Goal: Information Seeking & Learning: Find specific fact

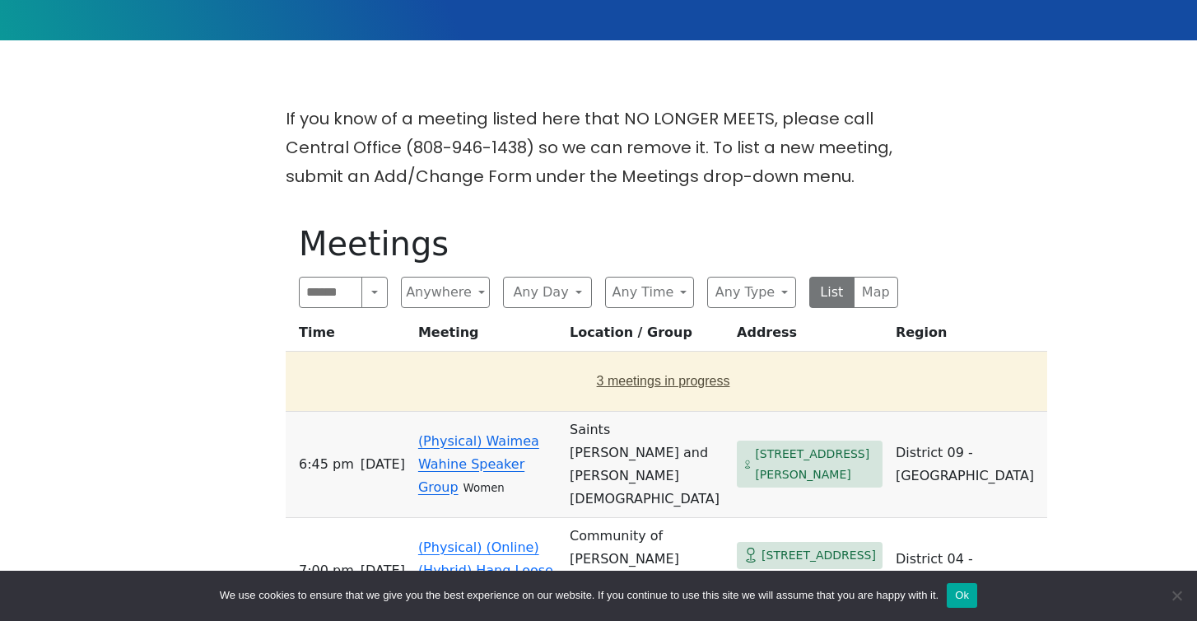
scroll to position [381, 0]
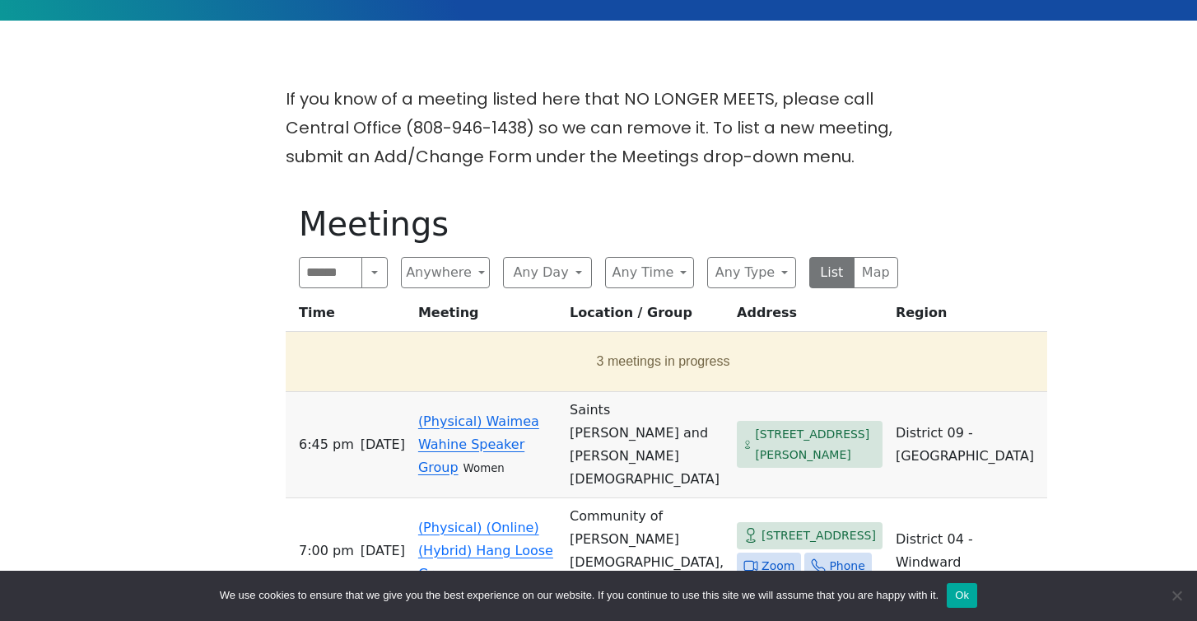
click at [975, 593] on button "Ok" at bounding box center [962, 595] width 30 height 25
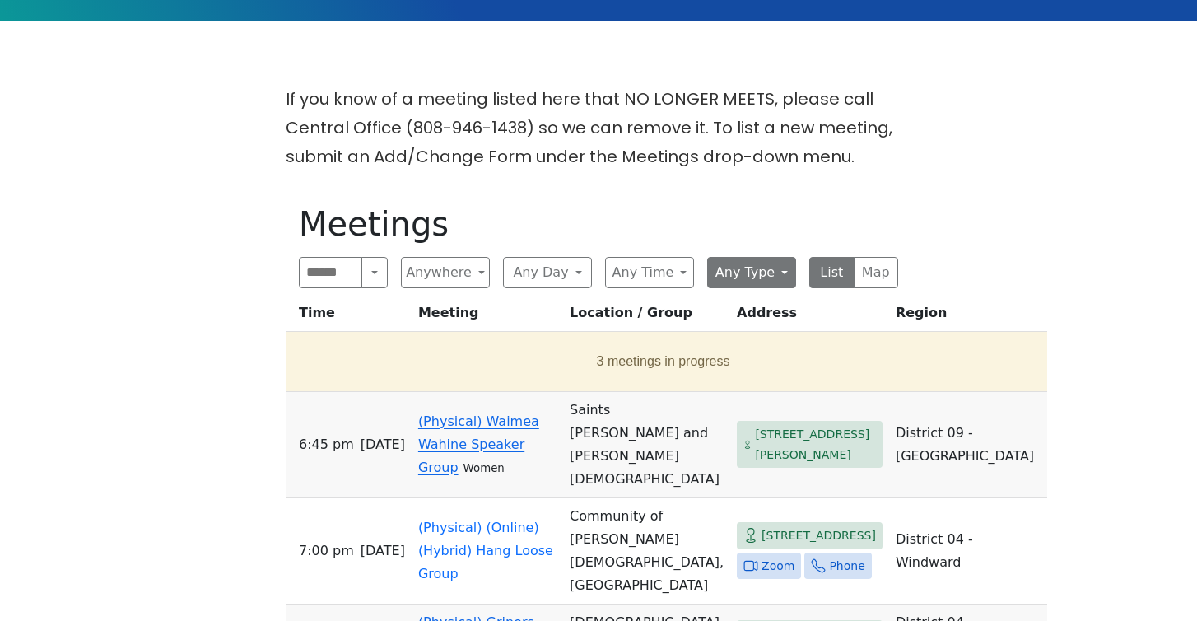
click at [781, 272] on button "Any Type" at bounding box center [751, 272] width 89 height 31
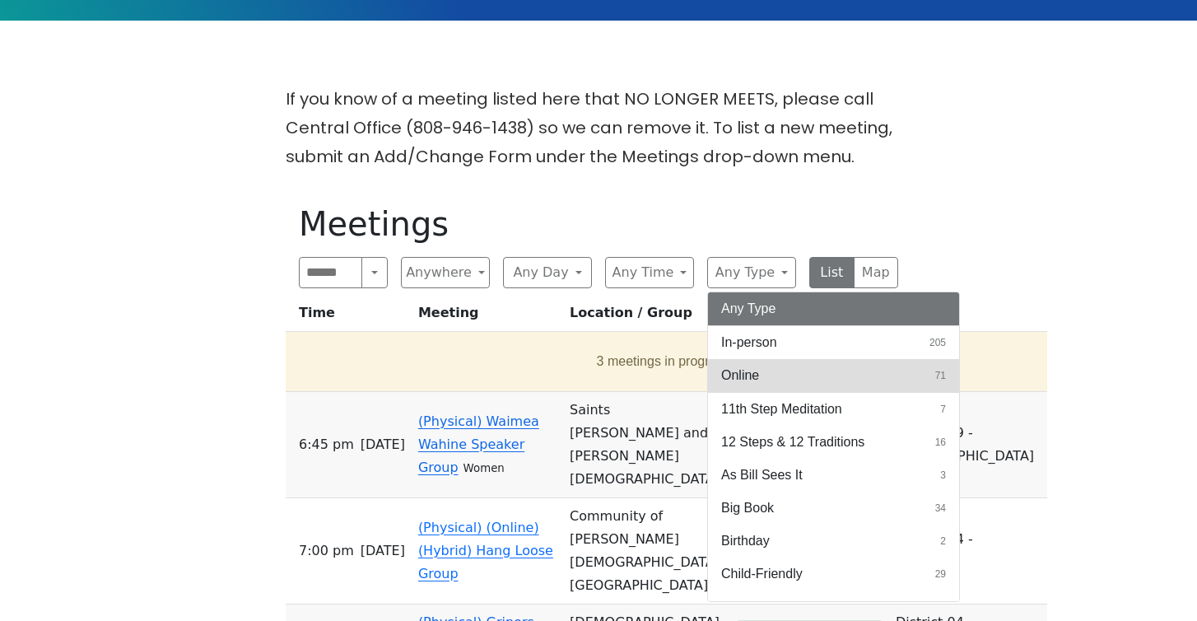
click at [756, 373] on span "Online" at bounding box center [740, 375] width 38 height 20
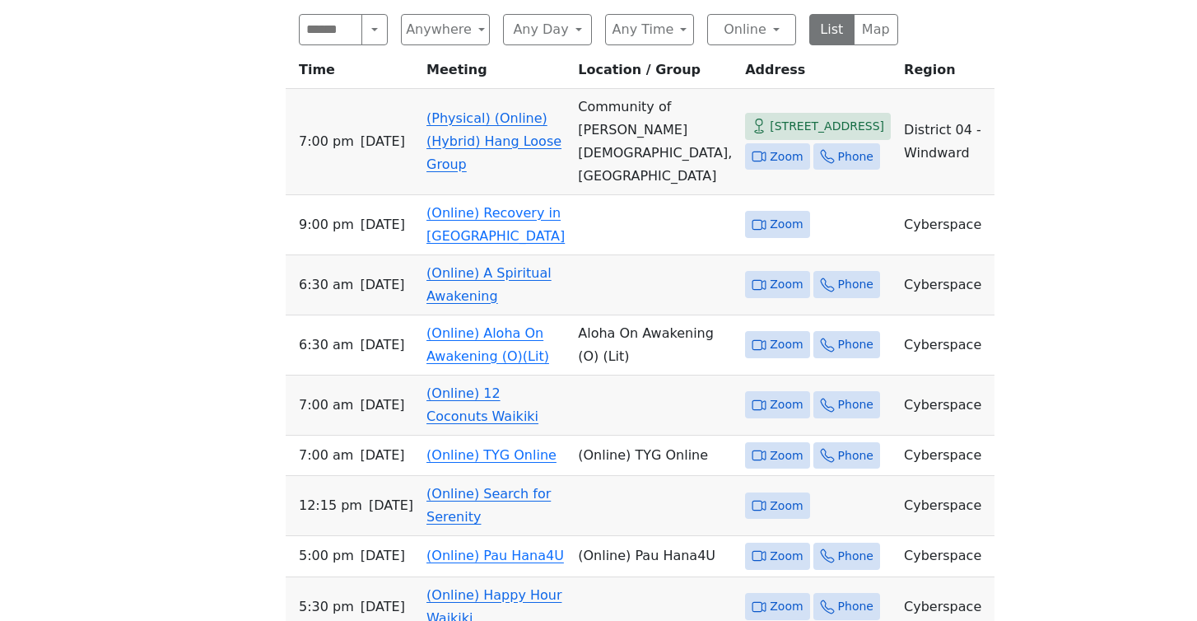
scroll to position [628, 0]
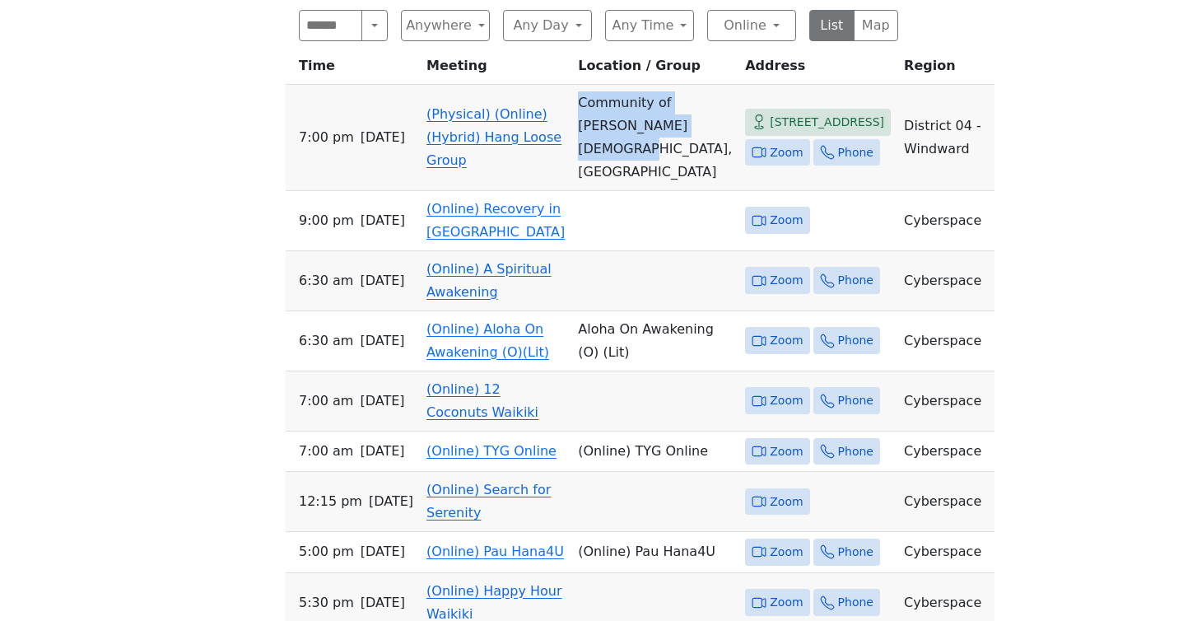
drag, startPoint x: 629, startPoint y: 189, endPoint x: 577, endPoint y: 130, distance: 78.8
click at [577, 130] on td "Community of [PERSON_NAME][DEMOGRAPHIC_DATA], [GEOGRAPHIC_DATA]" at bounding box center [654, 138] width 167 height 106
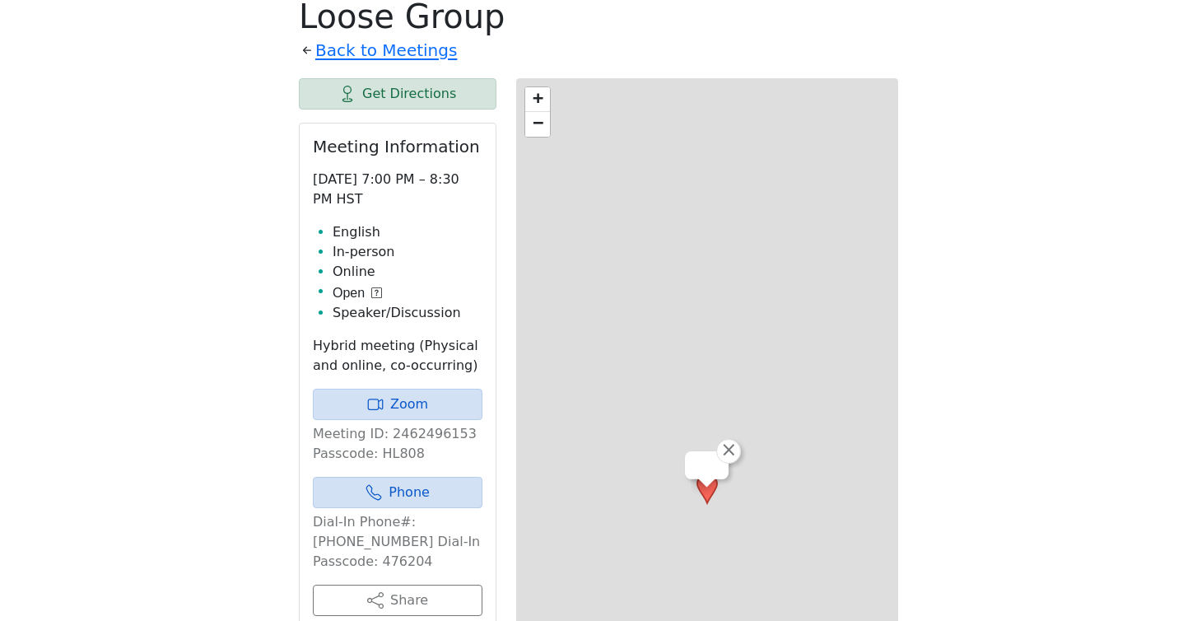
scroll to position [571, 0]
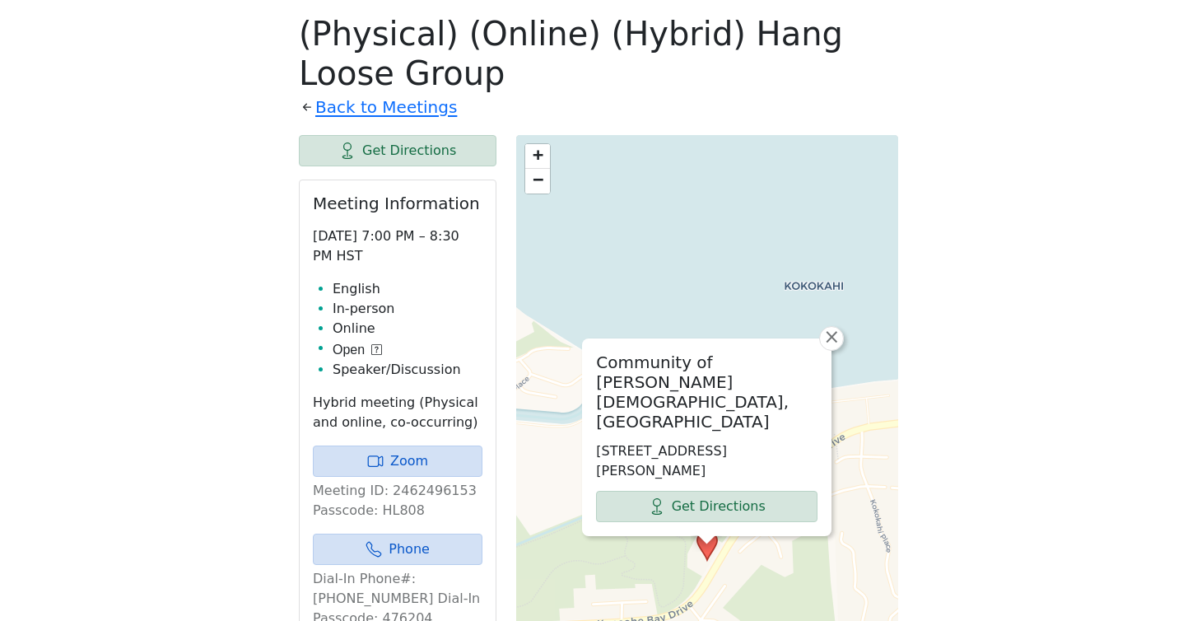
drag, startPoint x: 598, startPoint y: 449, endPoint x: 816, endPoint y: 453, distance: 218.2
click at [816, 453] on p "[STREET_ADDRESS][PERSON_NAME]" at bounding box center [706, 461] width 221 height 40
copy p "[STREET_ADDRESS]"
click at [836, 347] on span "×" at bounding box center [831, 337] width 16 height 20
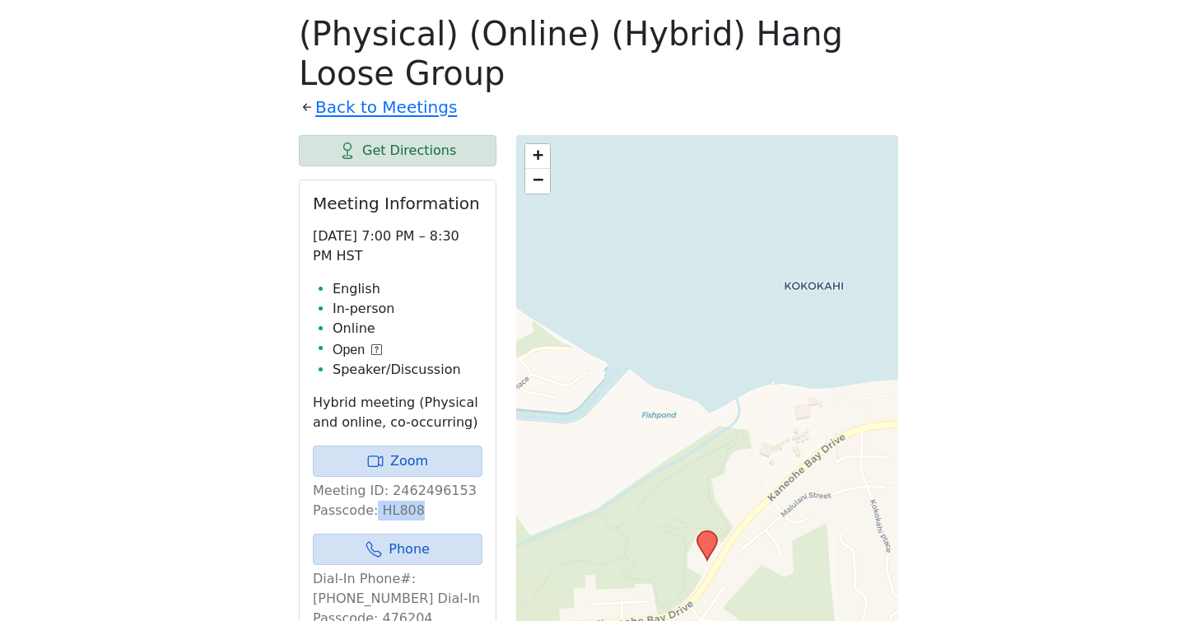
drag, startPoint x: 374, startPoint y: 512, endPoint x: 427, endPoint y: 518, distance: 53.8
click at [427, 518] on p "Meeting ID: 2462496153 Passcode: HL808" at bounding box center [398, 501] width 170 height 40
drag, startPoint x: 427, startPoint y: 515, endPoint x: 379, endPoint y: 512, distance: 47.9
click at [379, 512] on p "Meeting ID: 2462496153 Passcode: HL808" at bounding box center [398, 501] width 170 height 40
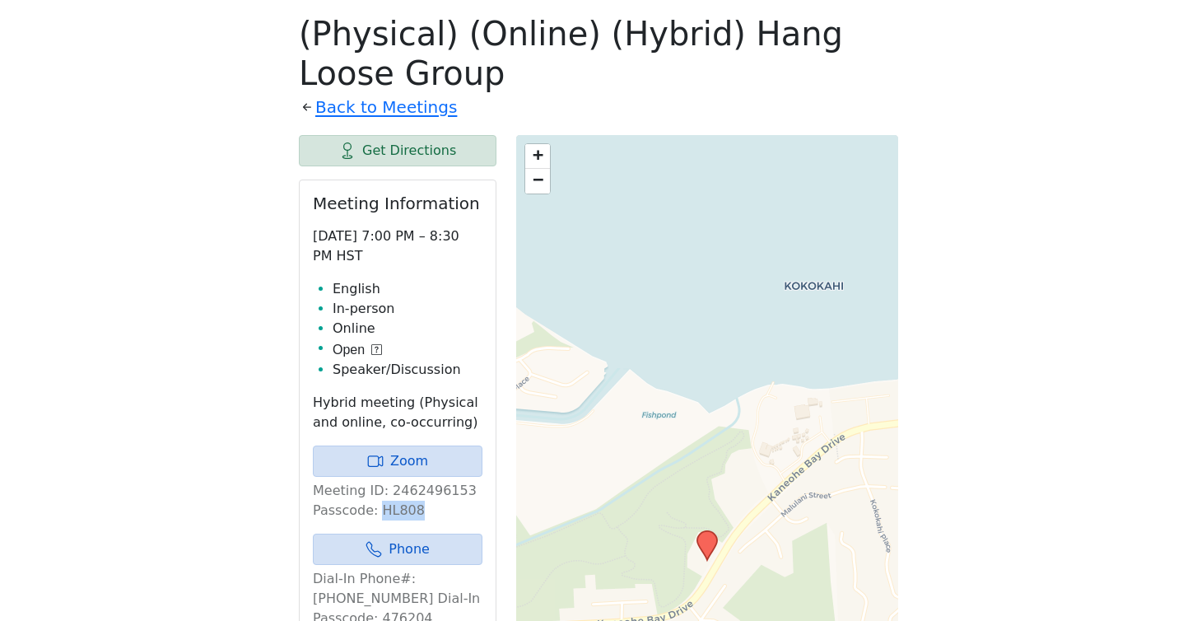
copy p "HL808"
click at [430, 460] on link "Zoom" at bounding box center [398, 460] width 170 height 31
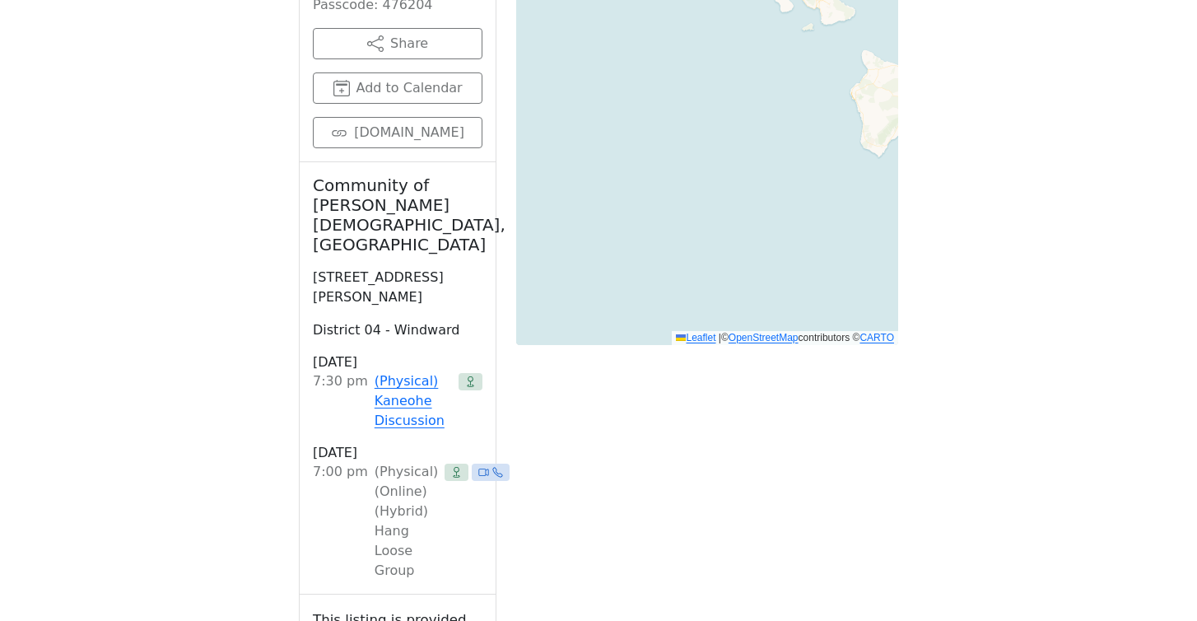
scroll to position [1190, 0]
